Goal: Task Accomplishment & Management: Manage account settings

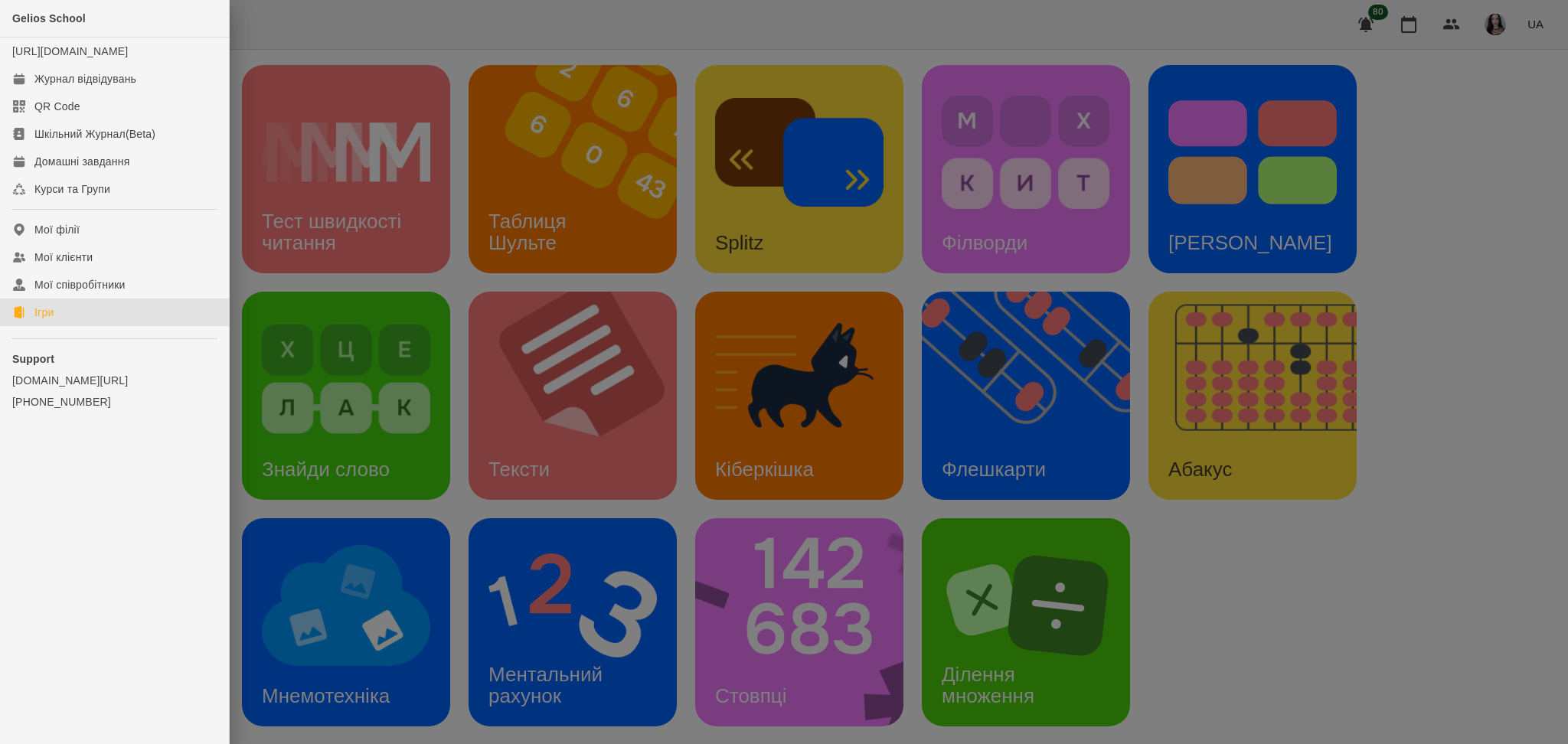
click at [352, 17] on div at bounding box center [784, 372] width 1568 height 744
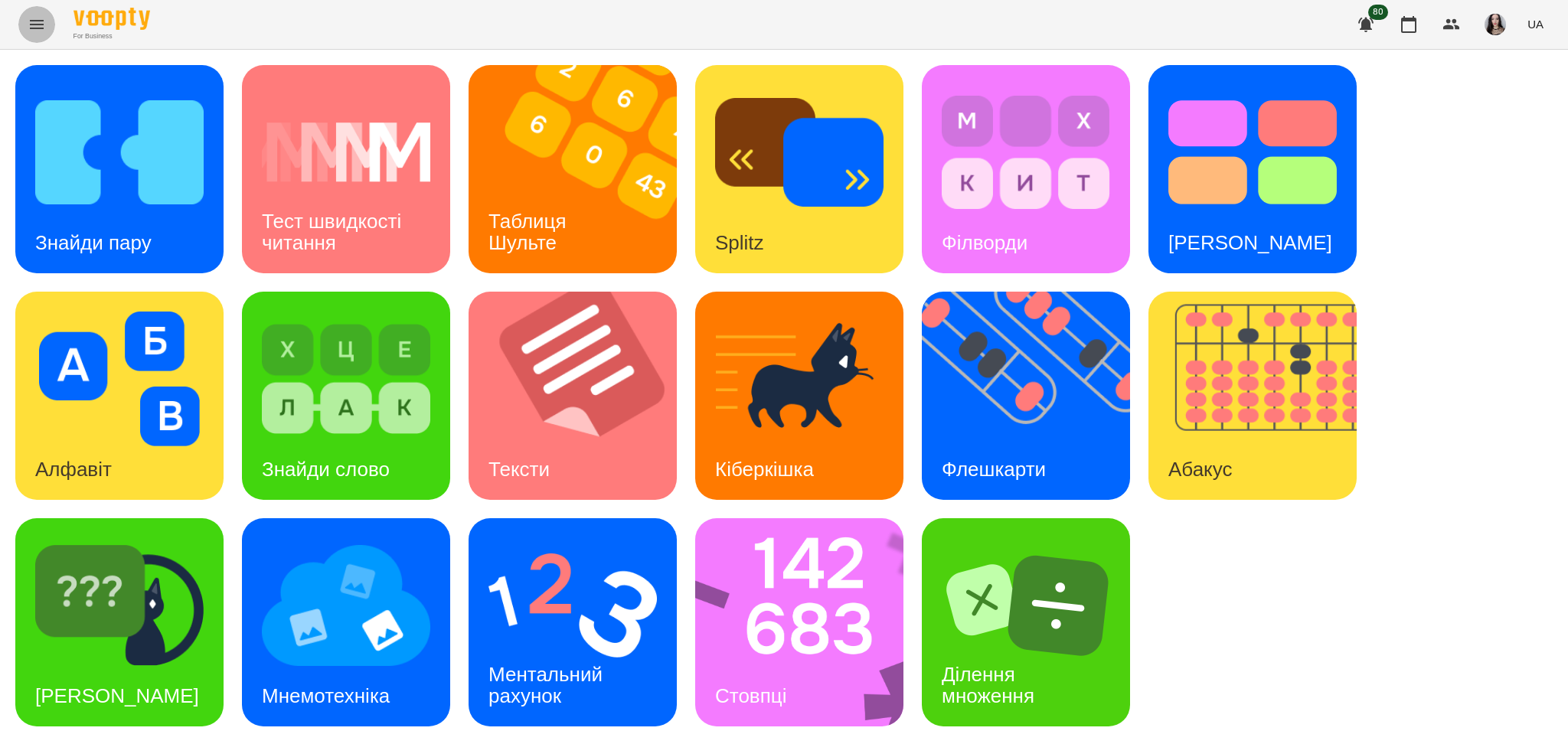
click at [42, 17] on icon "Menu" at bounding box center [37, 24] width 19 height 19
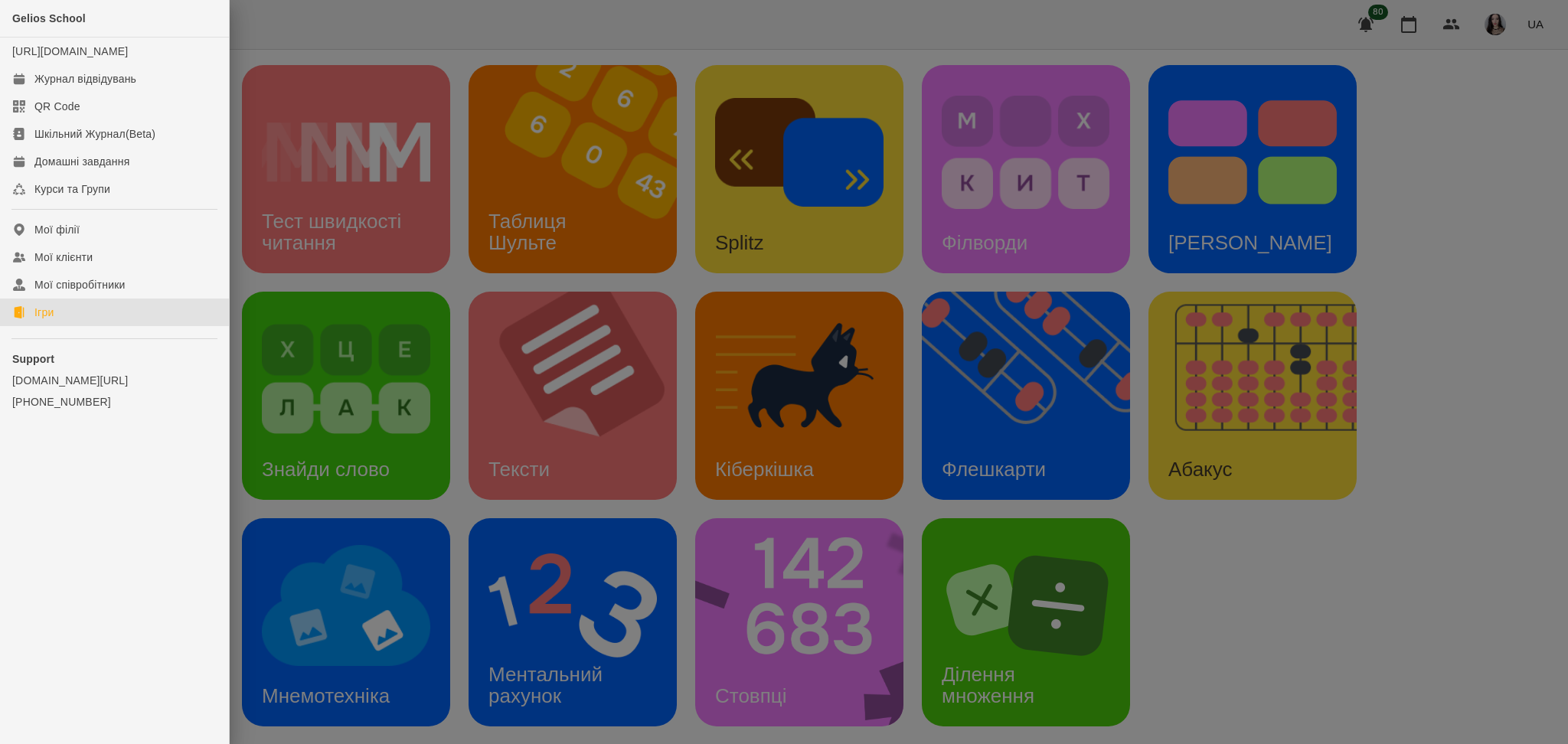
click at [52, 326] on link "Ігри" at bounding box center [115, 312] width 229 height 28
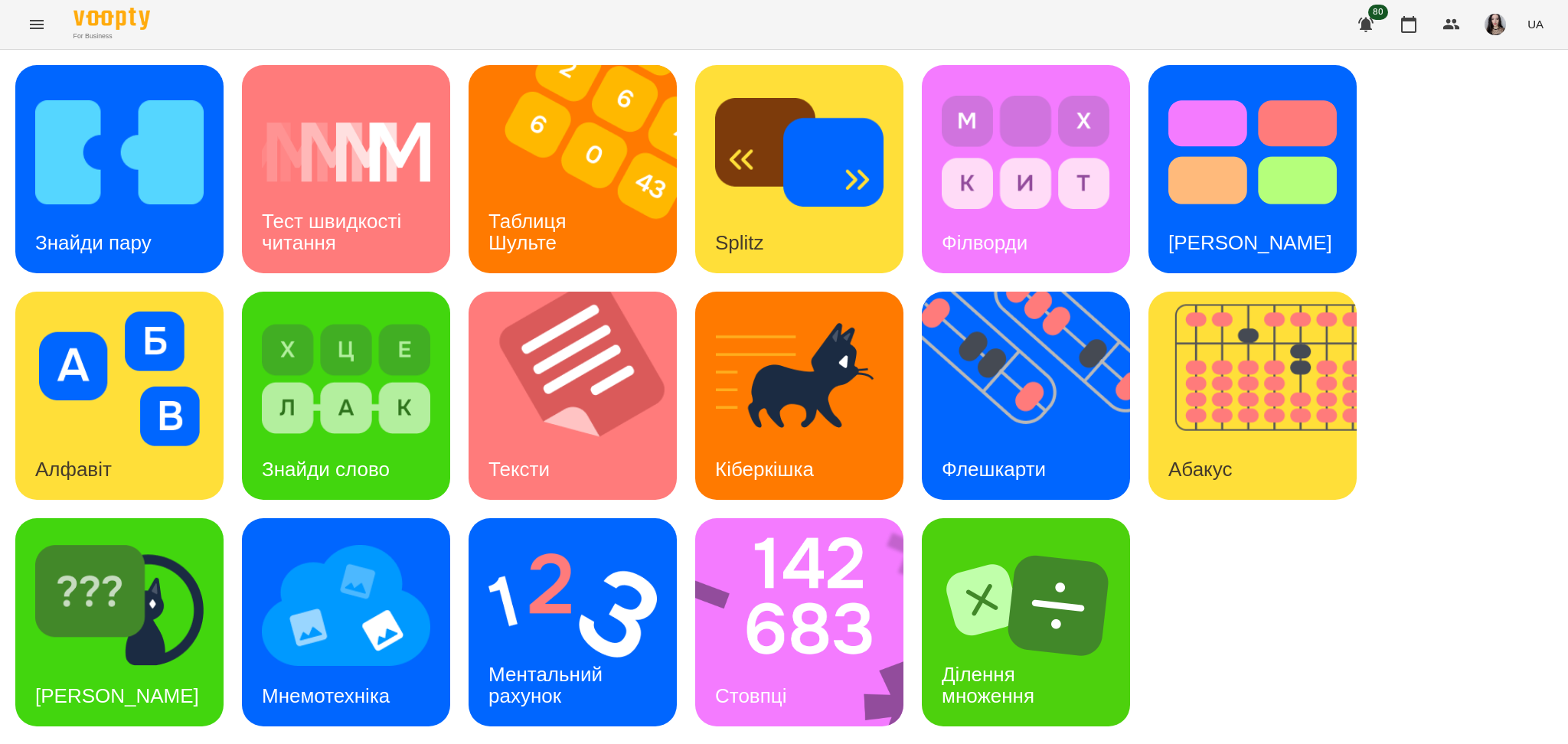
click at [45, 38] on button "Menu" at bounding box center [37, 24] width 37 height 37
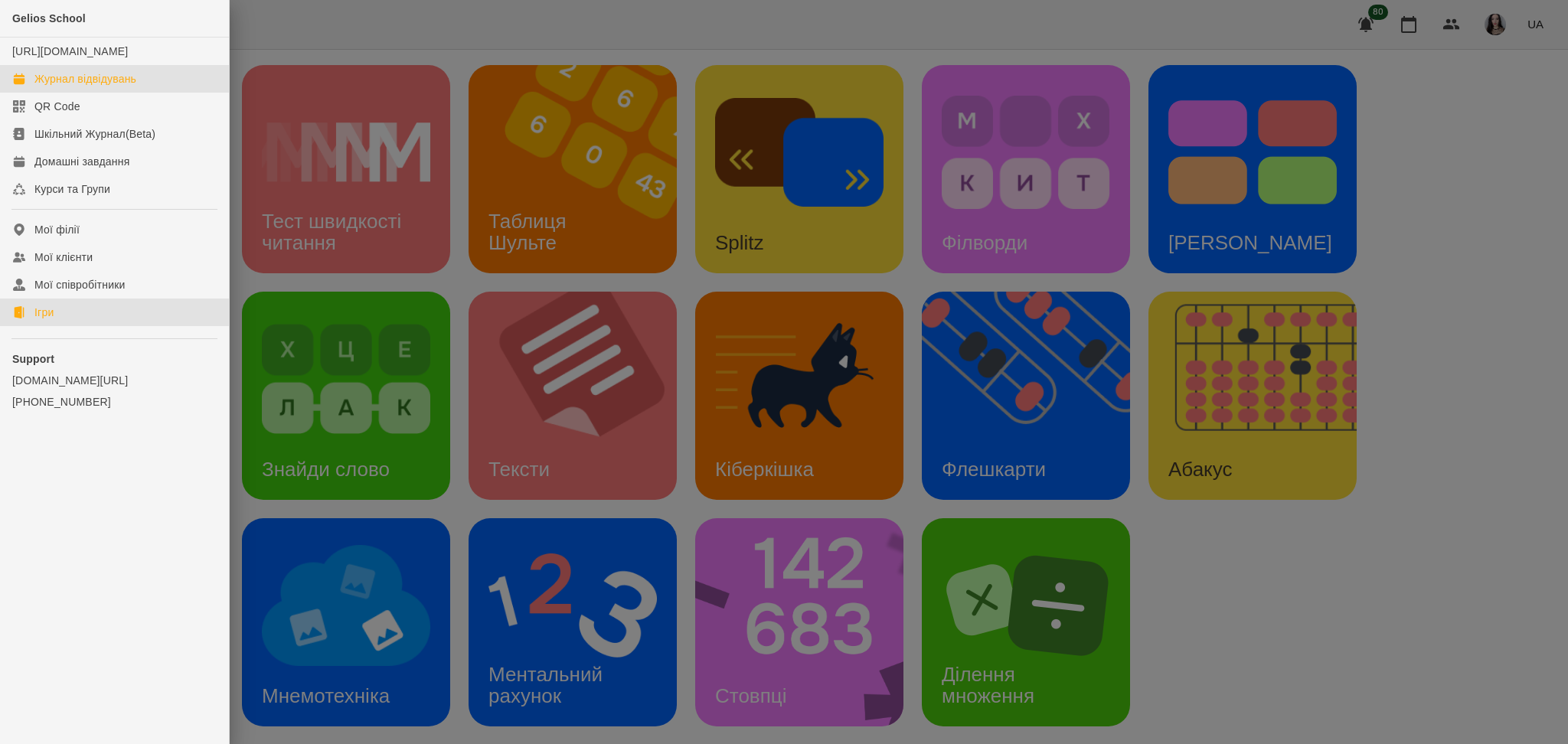
click at [56, 87] on div "Журнал відвідувань" at bounding box center [85, 79] width 102 height 15
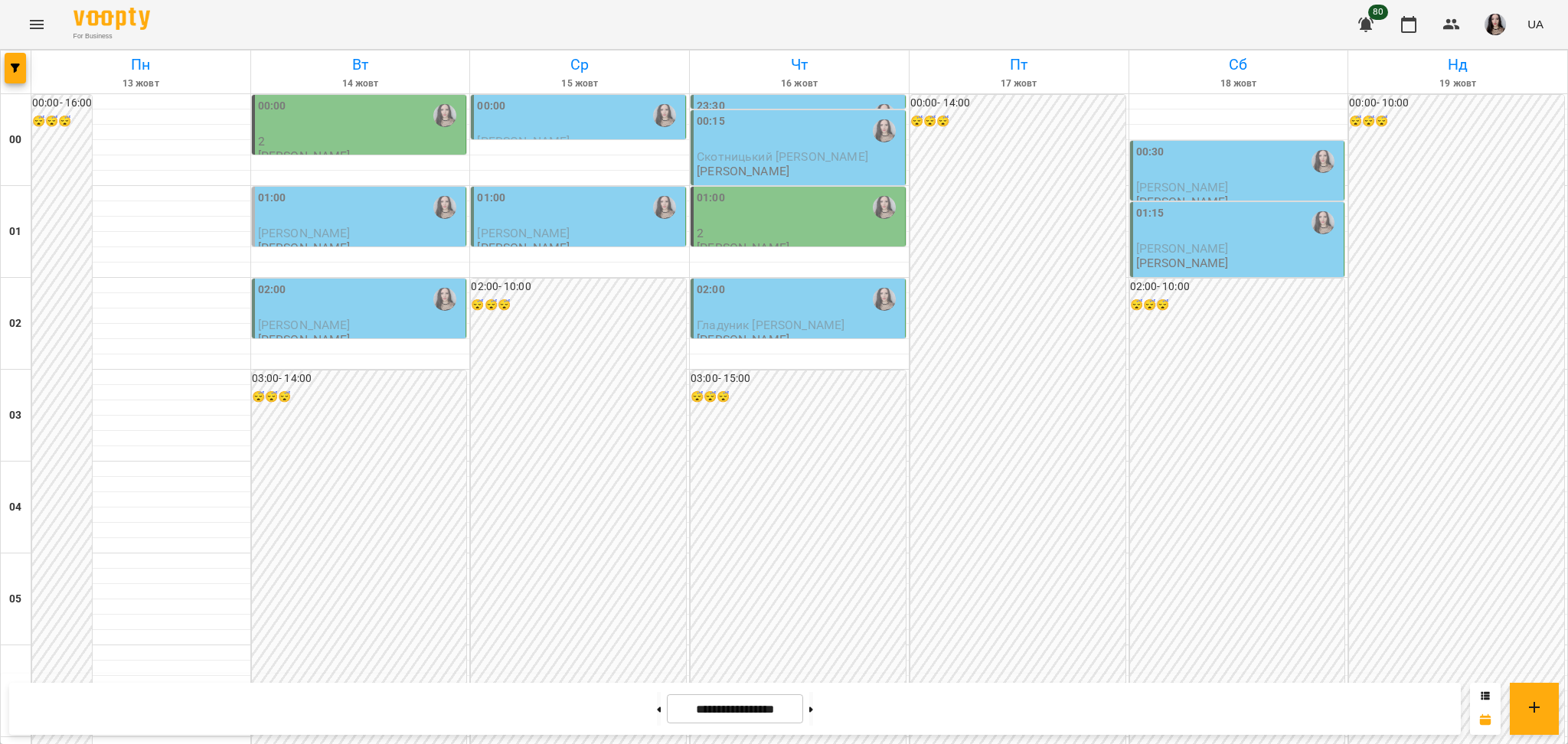
scroll to position [1426, 0]
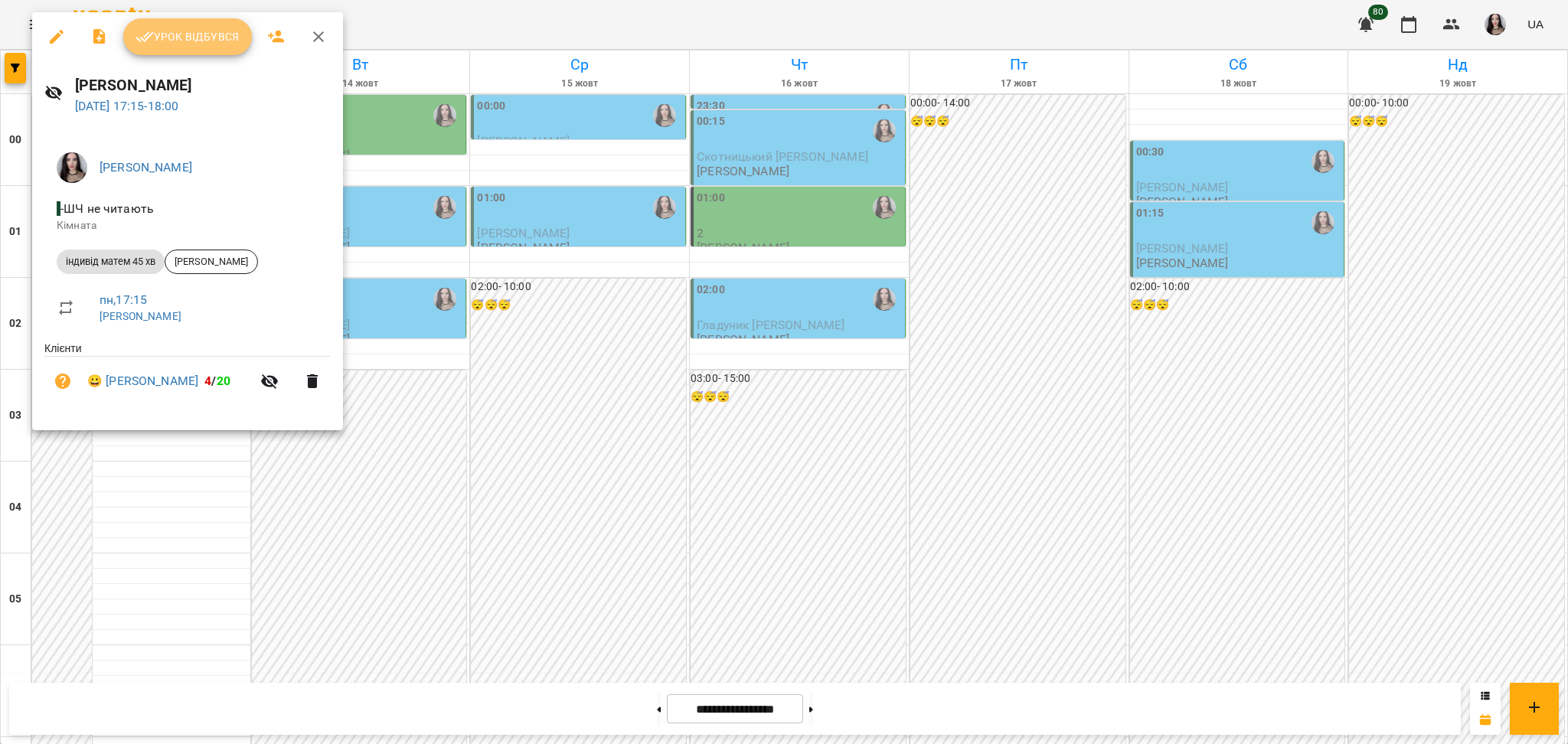
click at [201, 44] on span "Урок відбувся" at bounding box center [187, 37] width 104 height 19
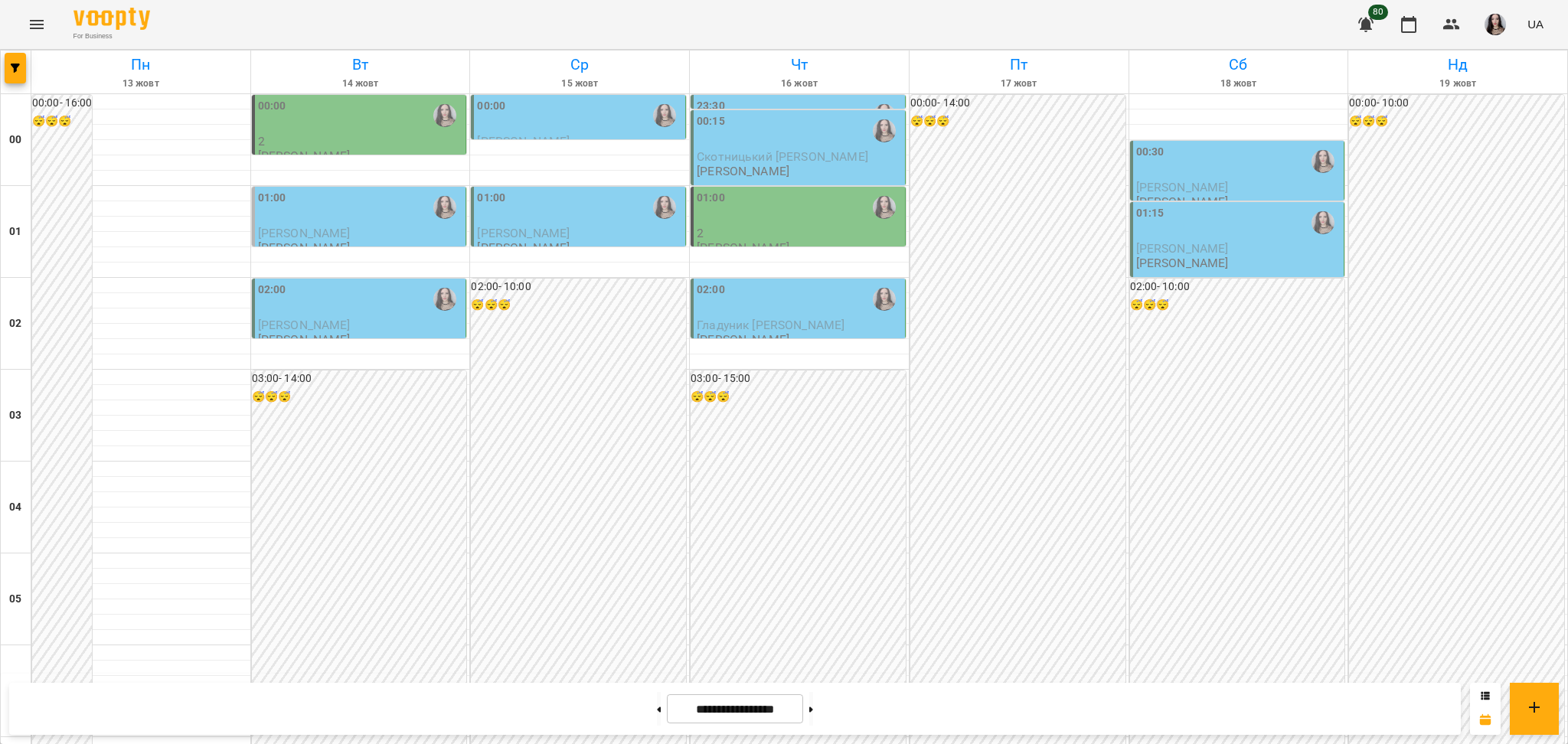
scroll to position [1608, 0]
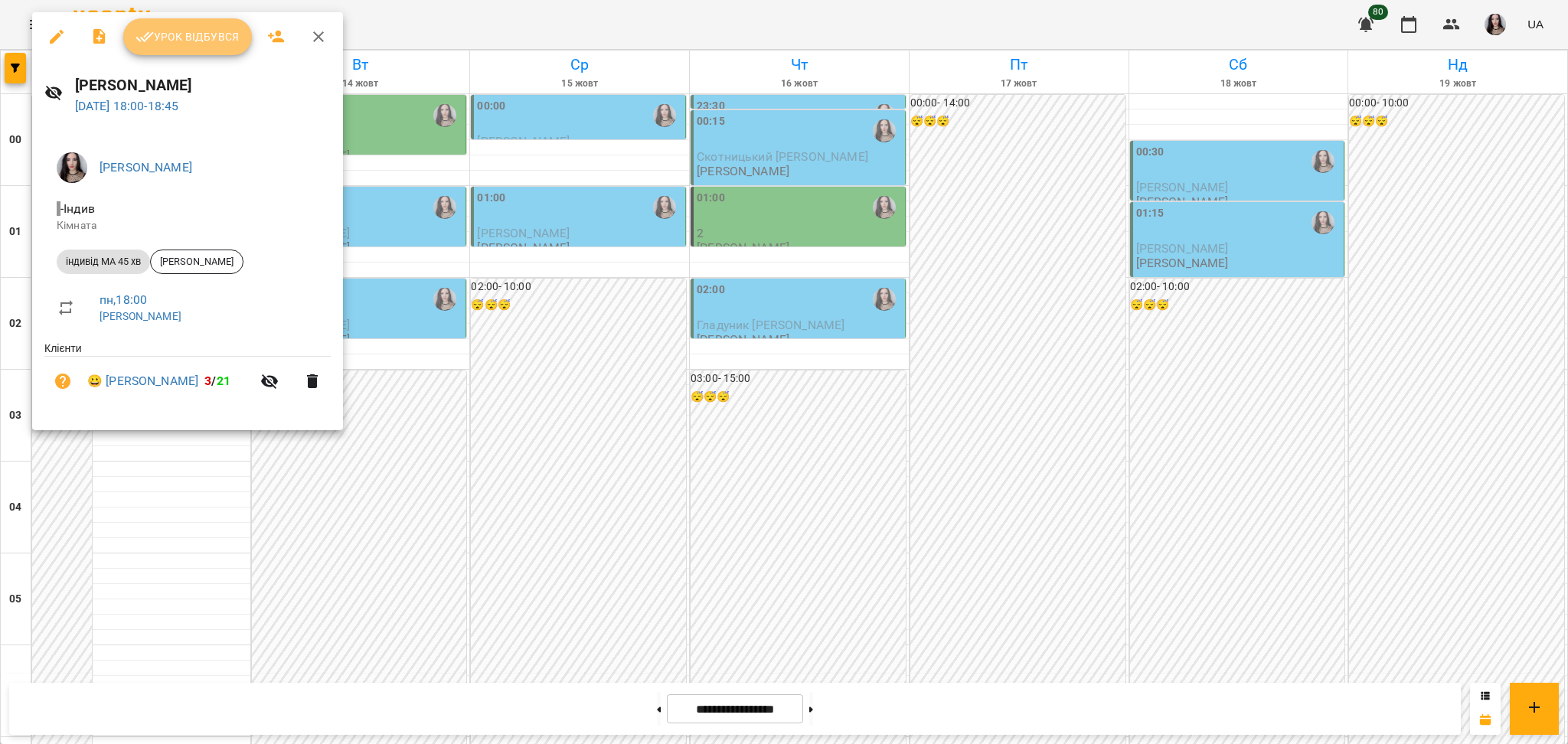
click at [209, 34] on span "Урок відбувся" at bounding box center [187, 37] width 104 height 19
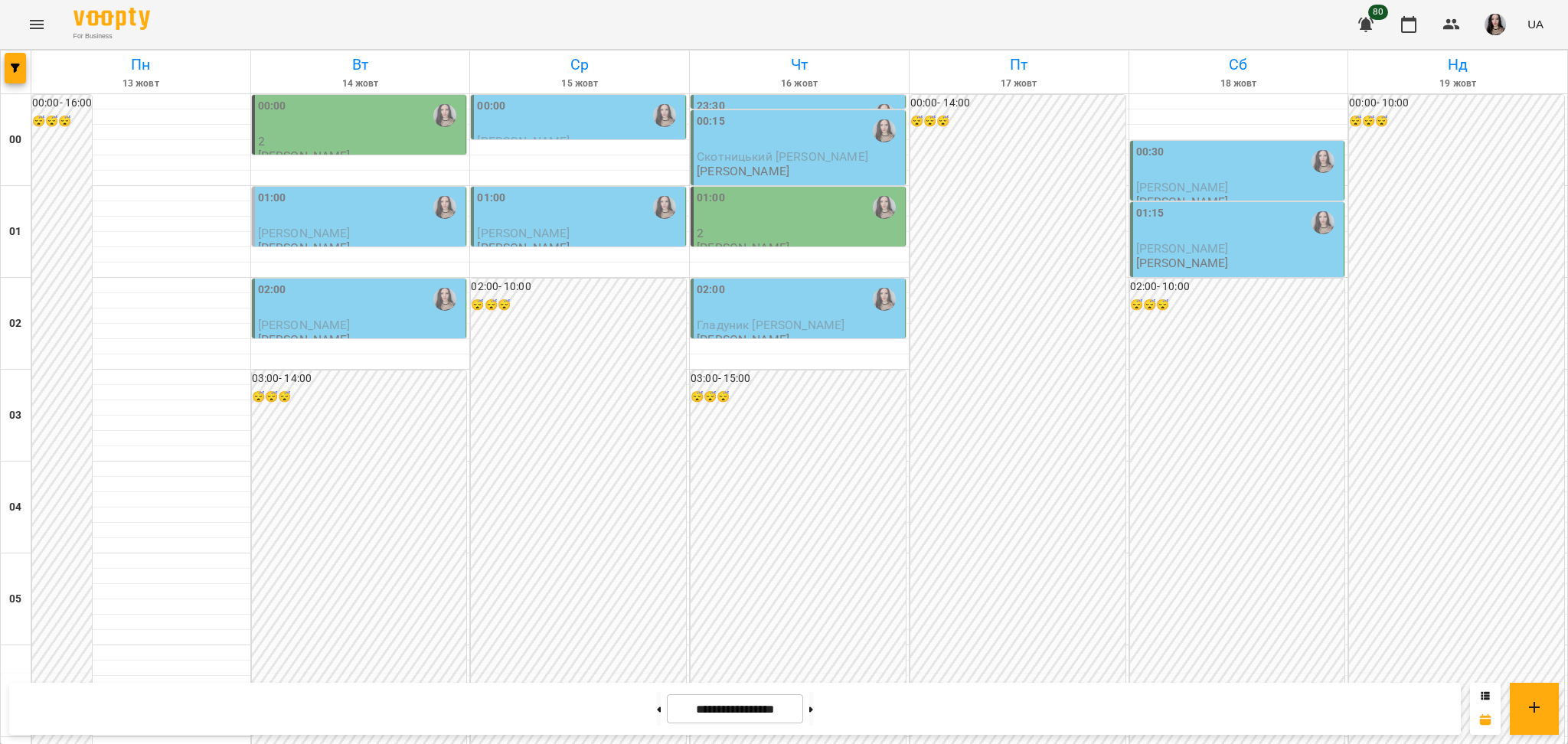
scroll to position [1533, 0]
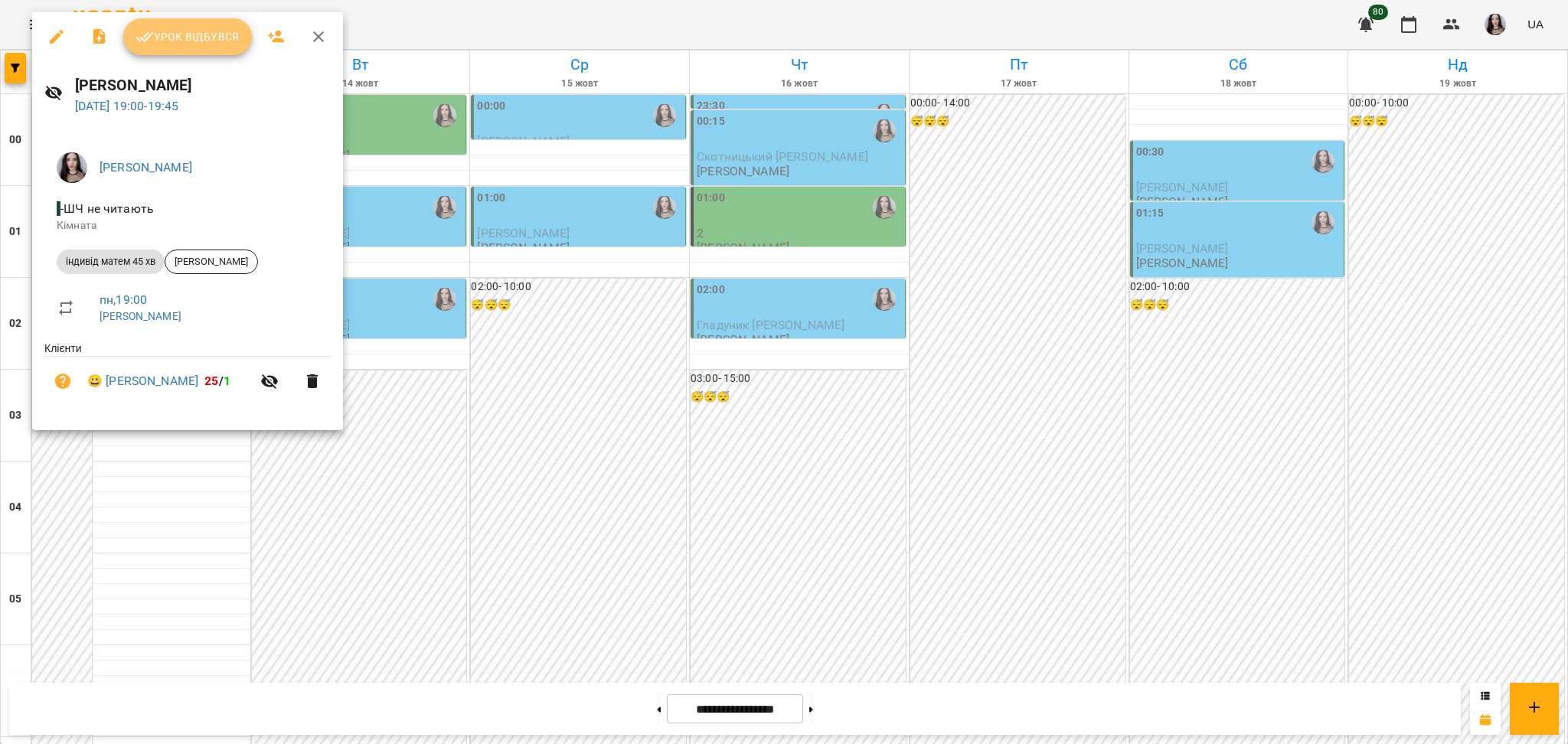
click at [198, 29] on span "Урок відбувся" at bounding box center [187, 37] width 104 height 19
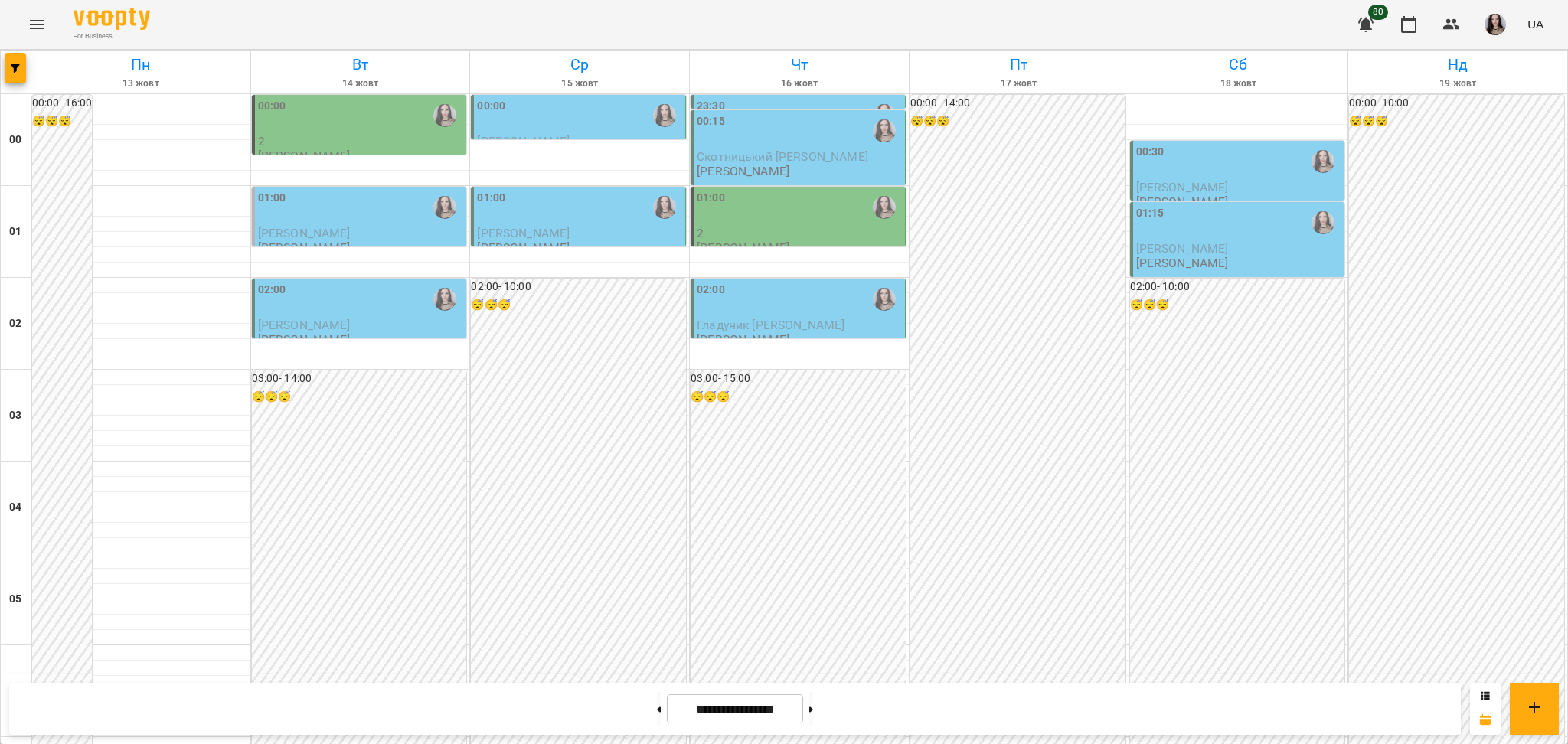
scroll to position [1519, 0]
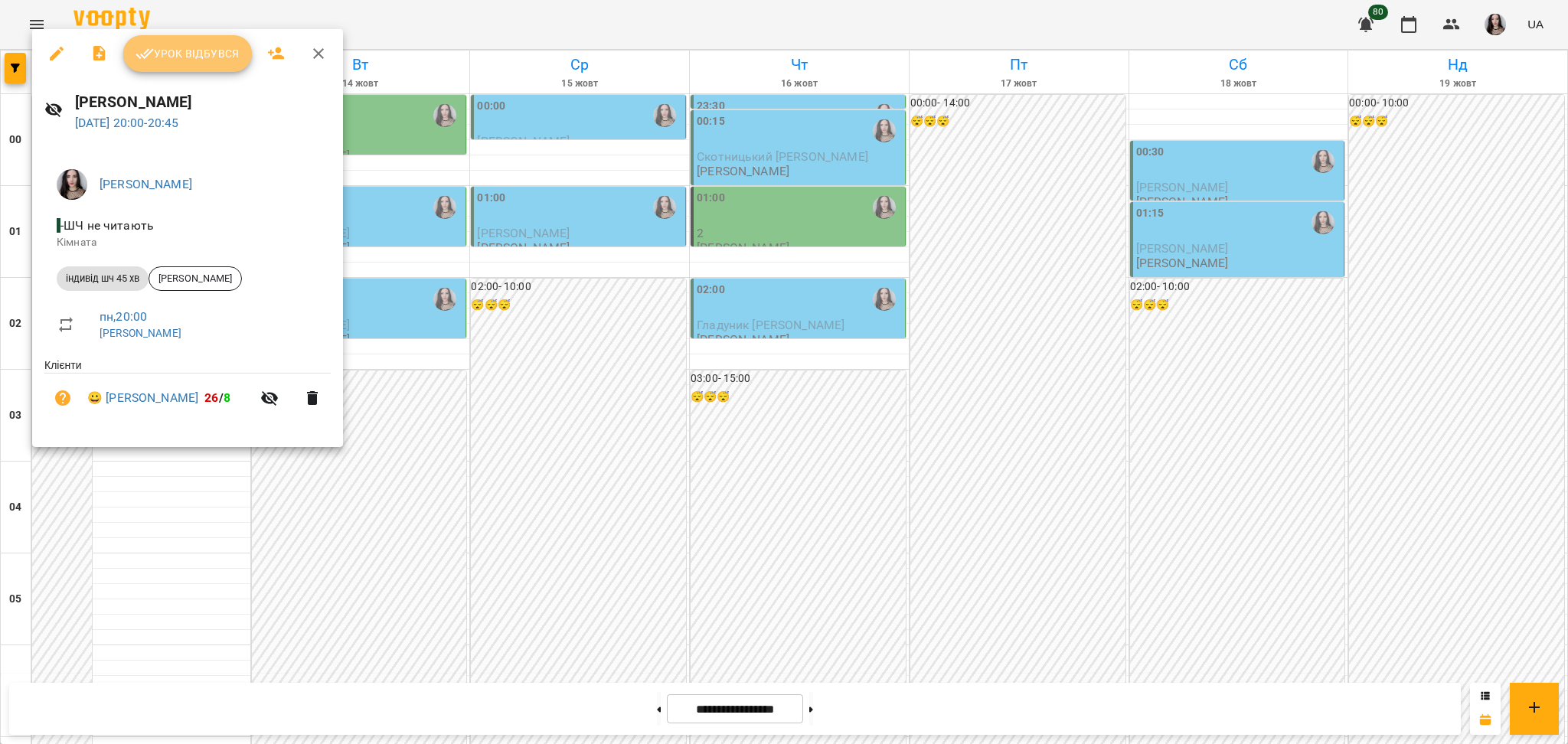
click at [206, 56] on span "Урок відбувся" at bounding box center [187, 54] width 104 height 19
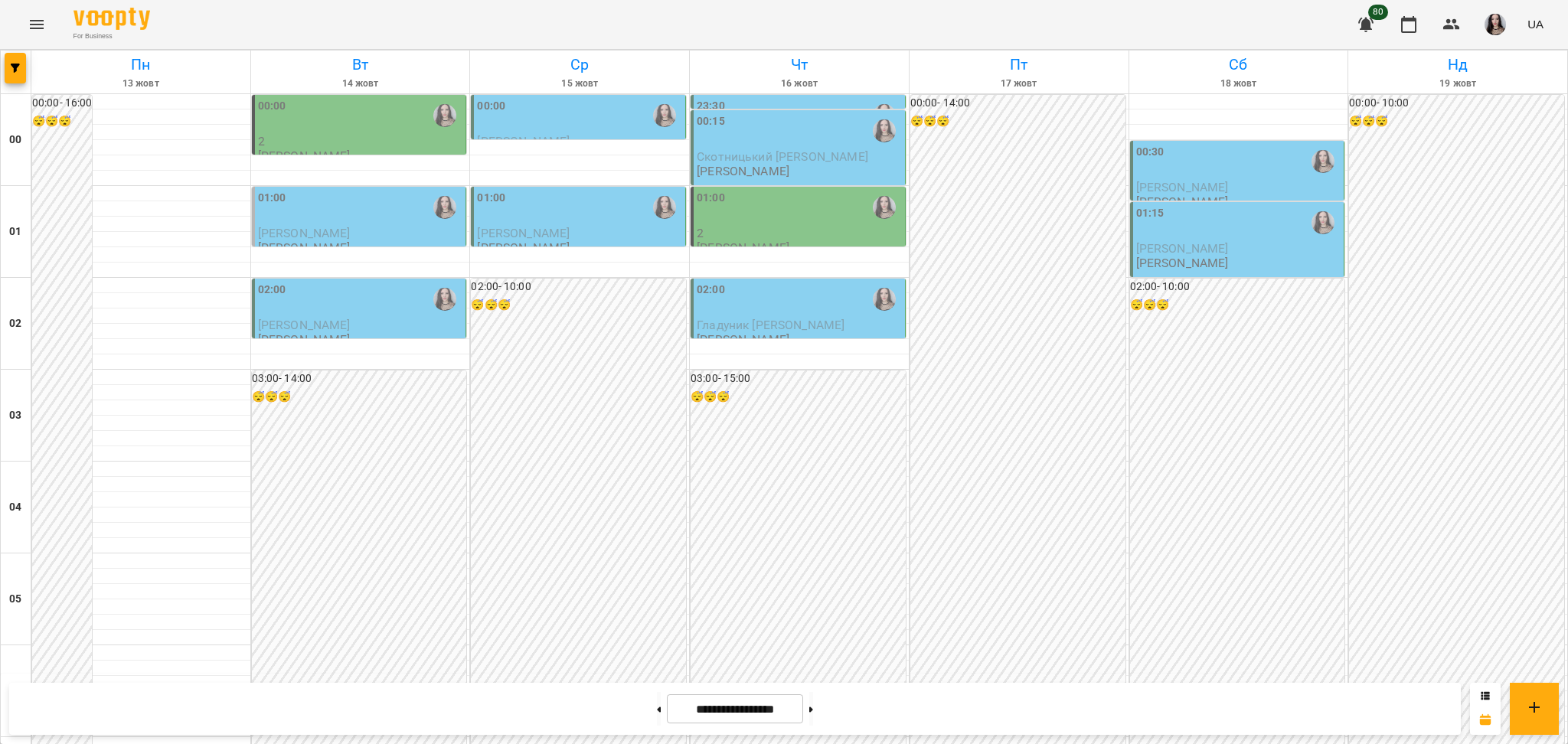
scroll to position [1623, 0]
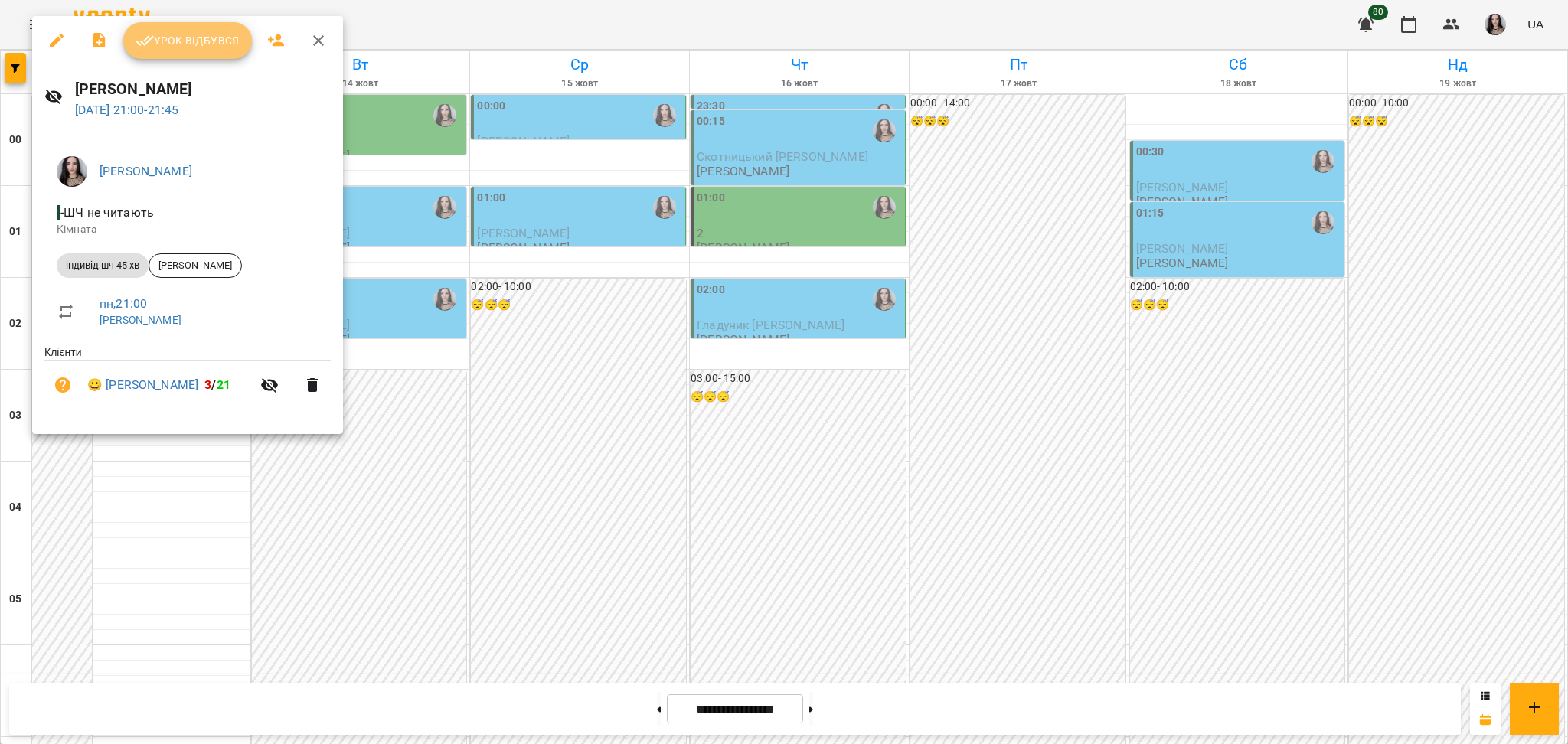
click at [209, 31] on span "Урок відбувся" at bounding box center [187, 40] width 104 height 19
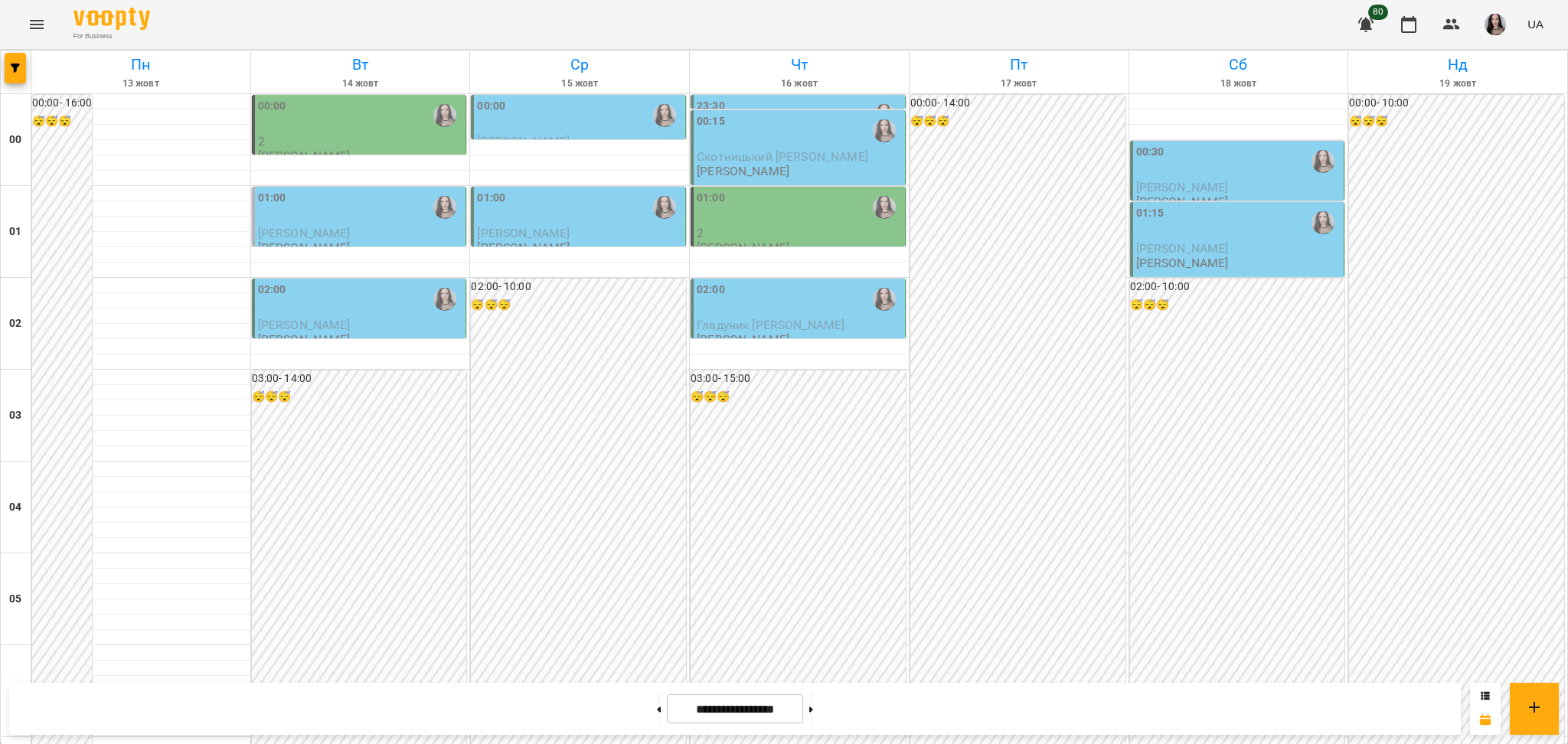
scroll to position [1623, 0]
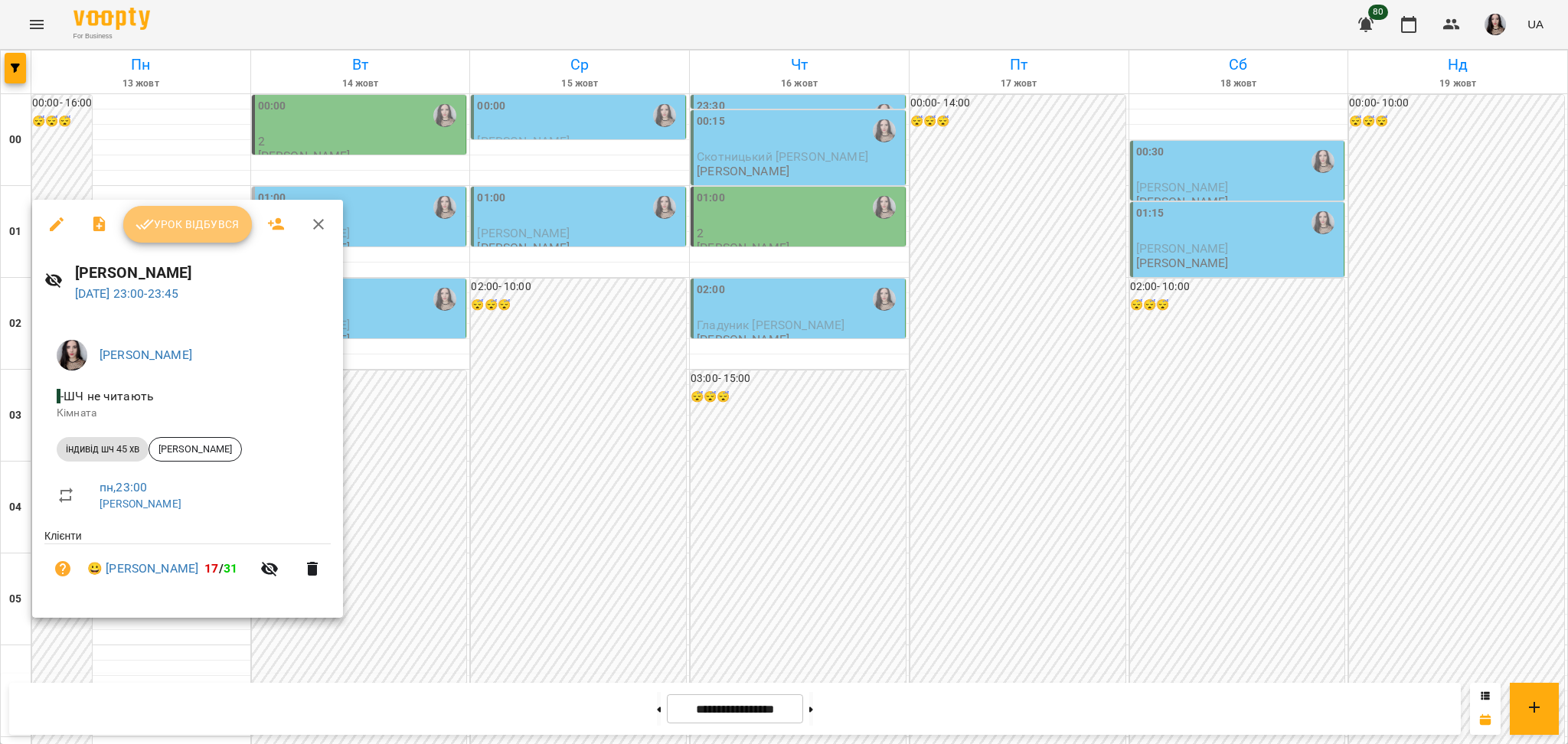
click at [214, 227] on span "Урок відбувся" at bounding box center [187, 224] width 104 height 19
